Goal: Information Seeking & Learning: Learn about a topic

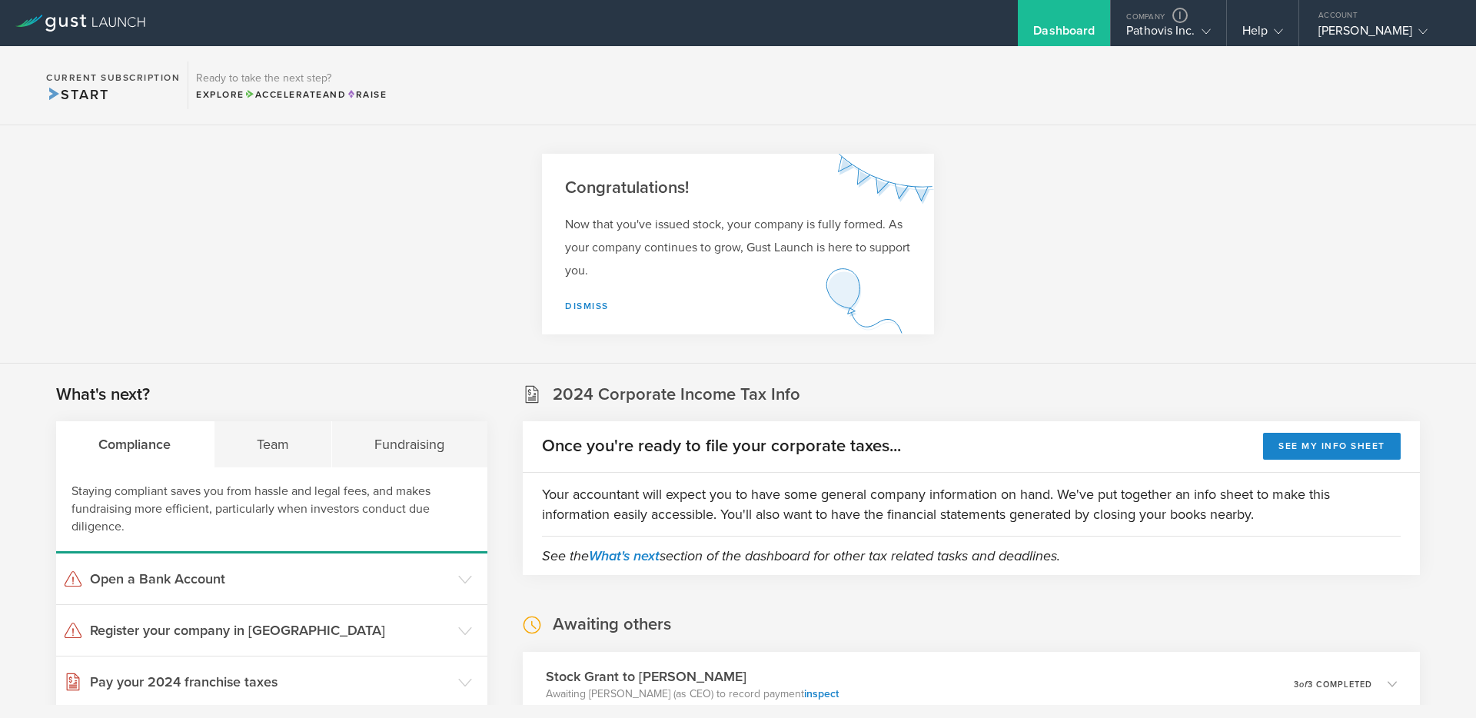
click at [1011, 158] on section "Congratulations! Now that you've issued stock, your company is fully formed. As…" at bounding box center [738, 244] width 1476 height 238
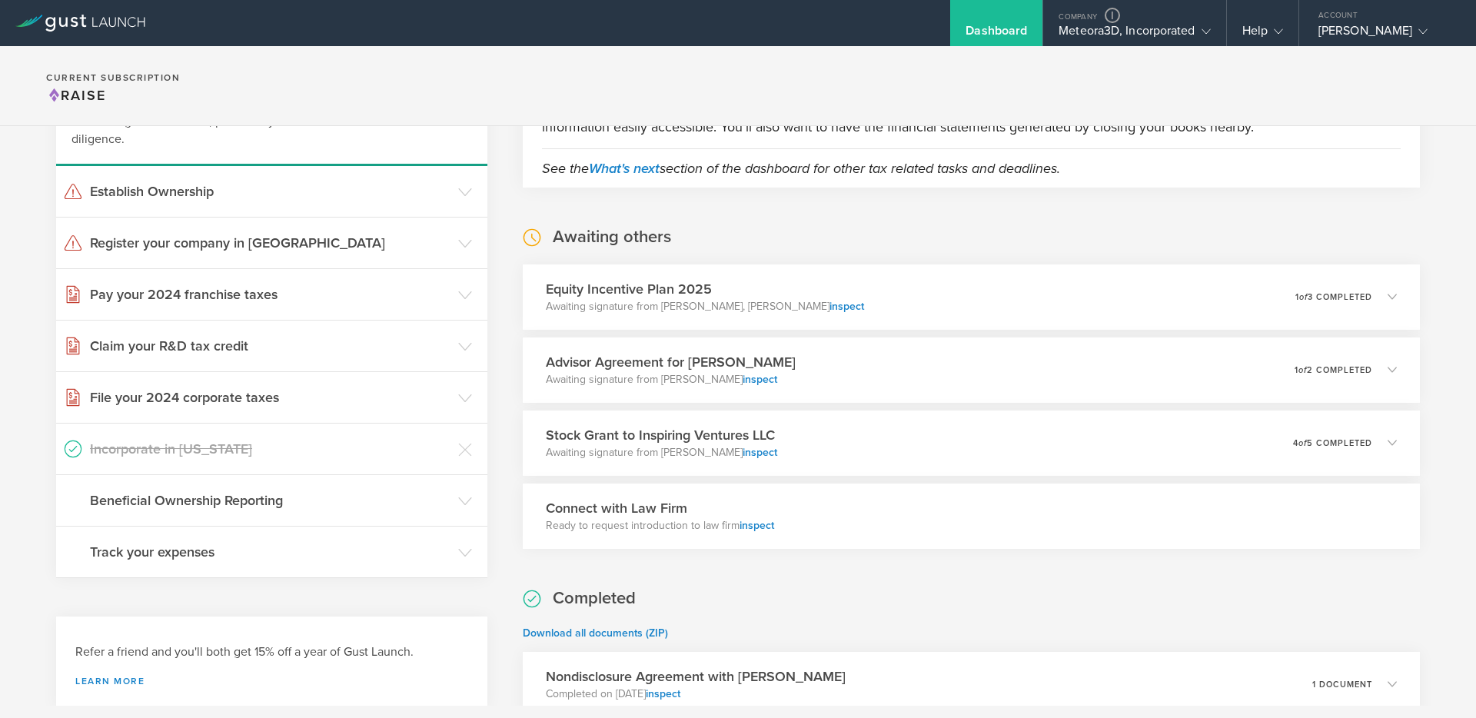
scroll to position [154, 0]
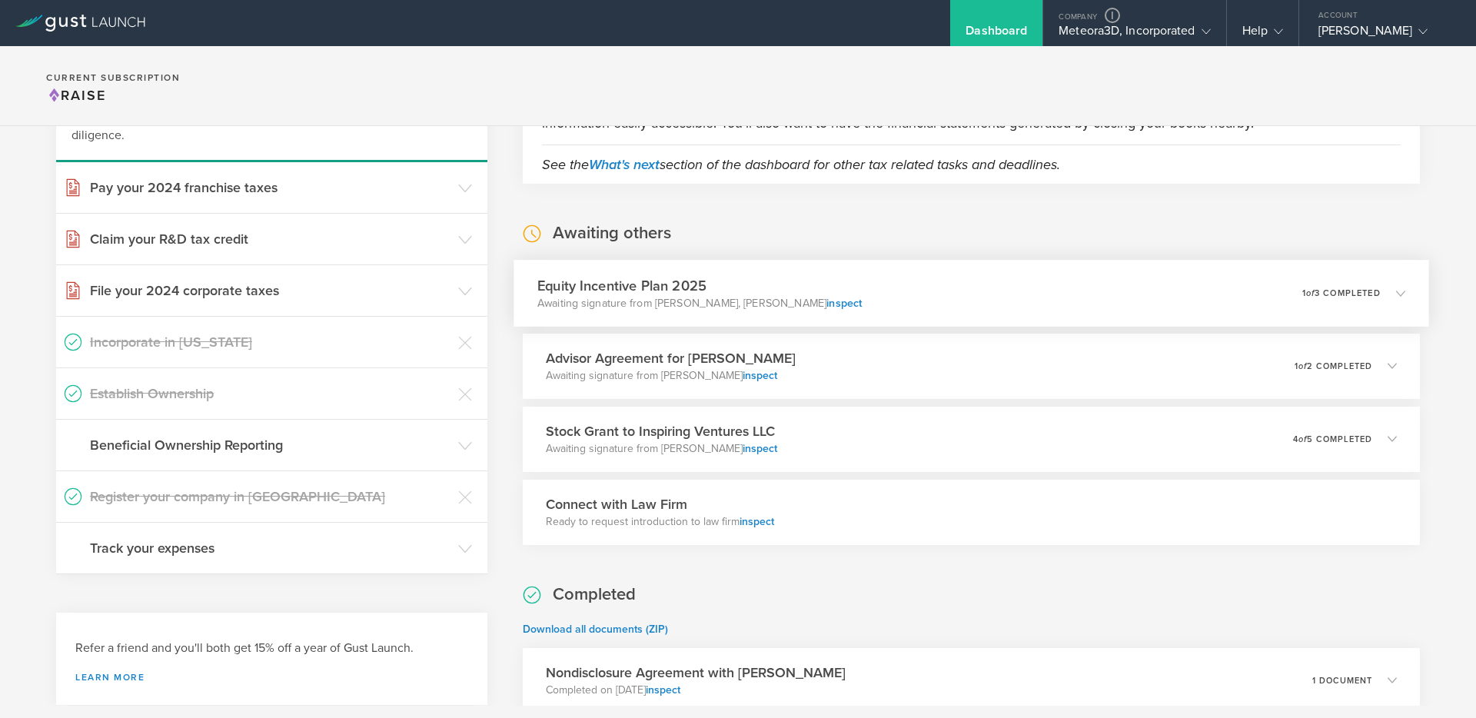
click at [860, 281] on div "Equity Incentive Plan 2025 Awaiting signature from Shane Cline, Kevin Ryan insp…" at bounding box center [972, 293] width 916 height 67
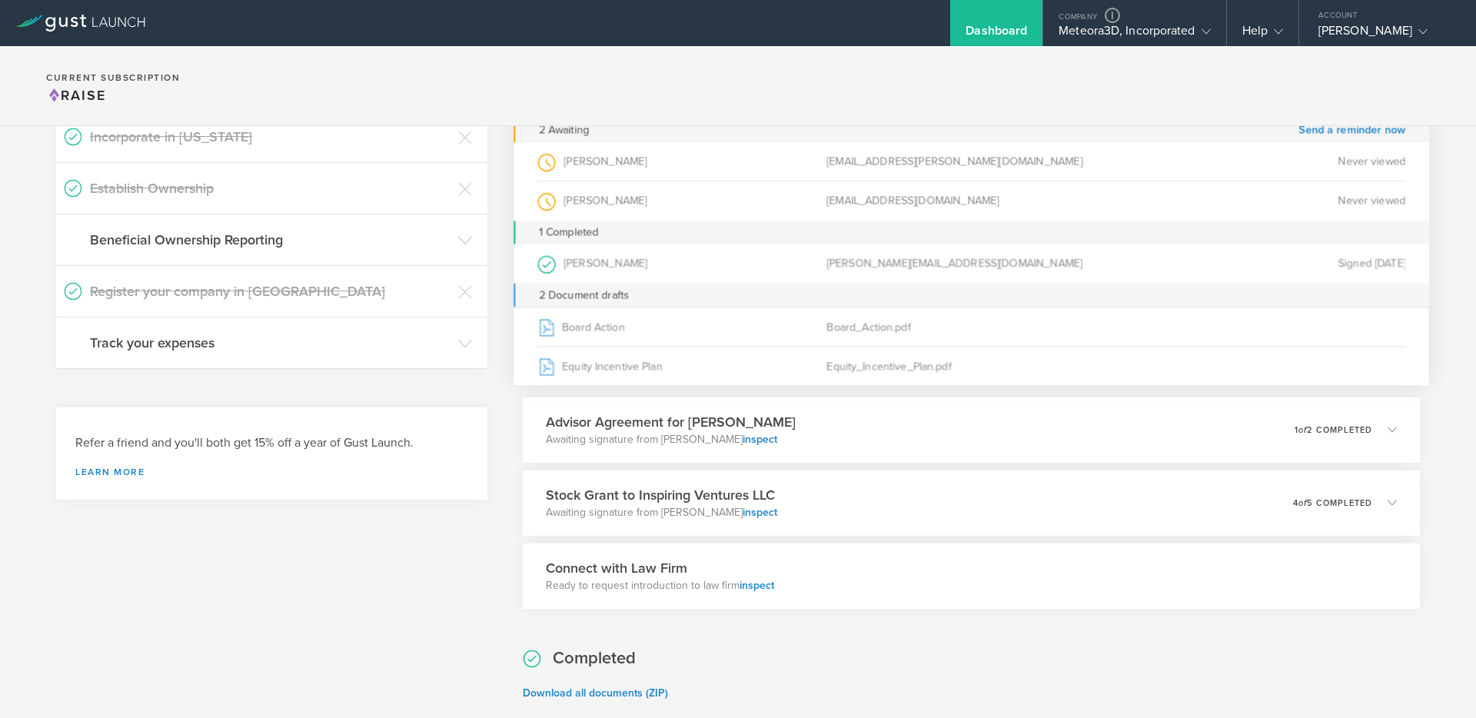
scroll to position [0, 0]
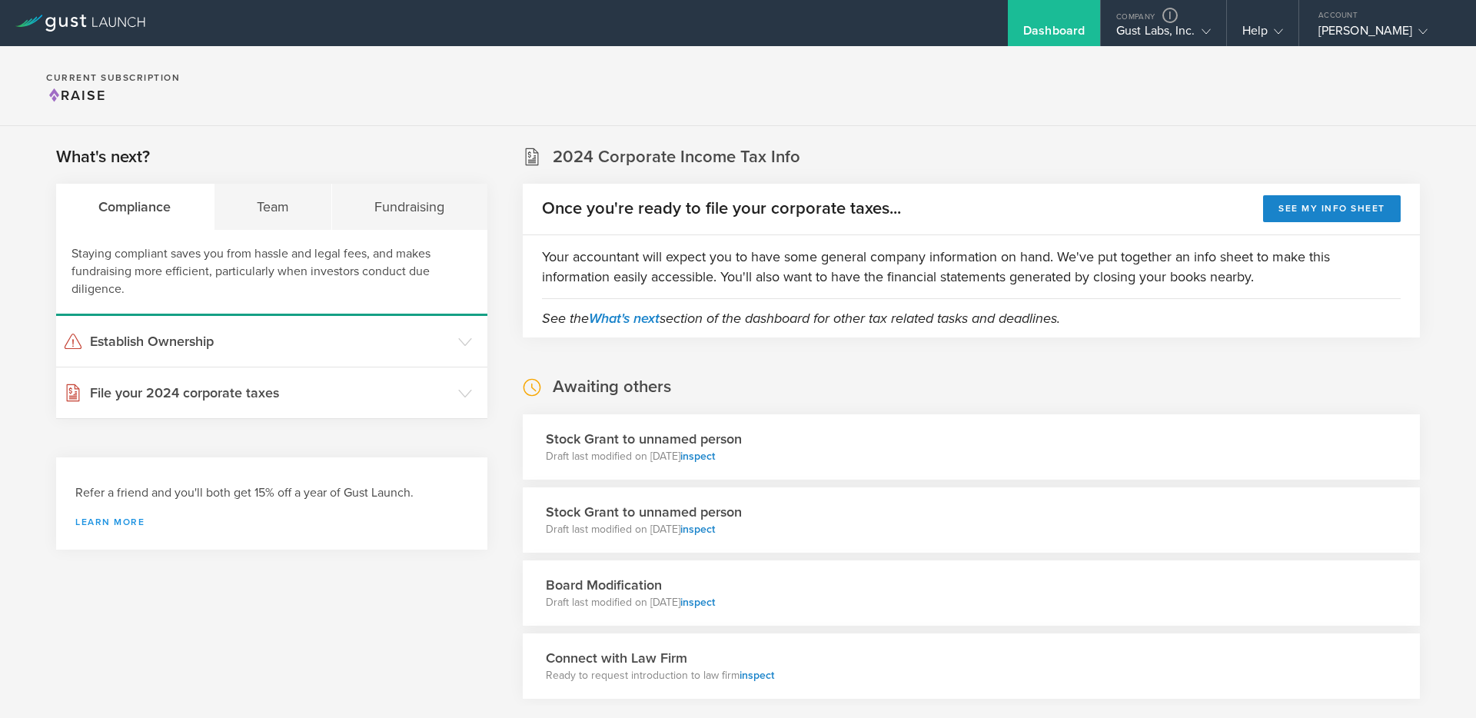
click at [118, 524] on link "Learn more" at bounding box center [271, 521] width 393 height 9
